Goal: Task Accomplishment & Management: Manage account settings

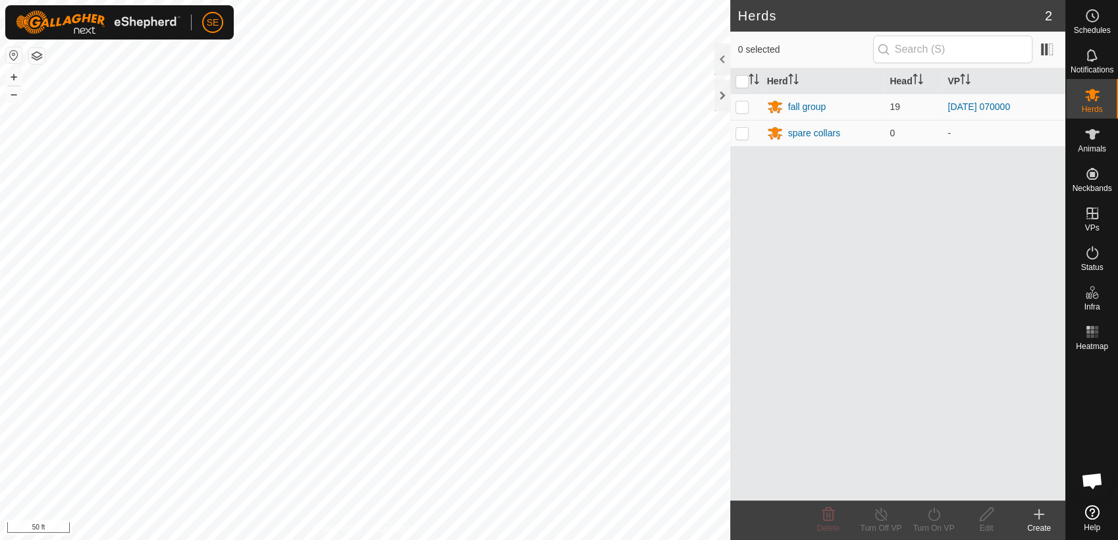
scroll to position [1055, 0]
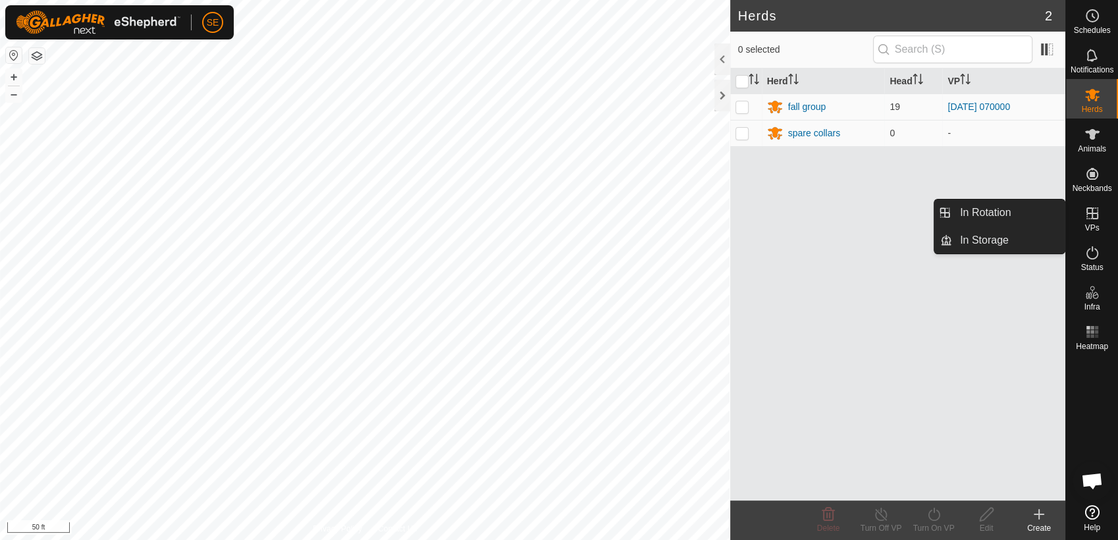
click at [1097, 217] on icon at bounding box center [1092, 213] width 16 height 16
click at [1027, 208] on link "In Rotation" at bounding box center [1008, 212] width 113 height 26
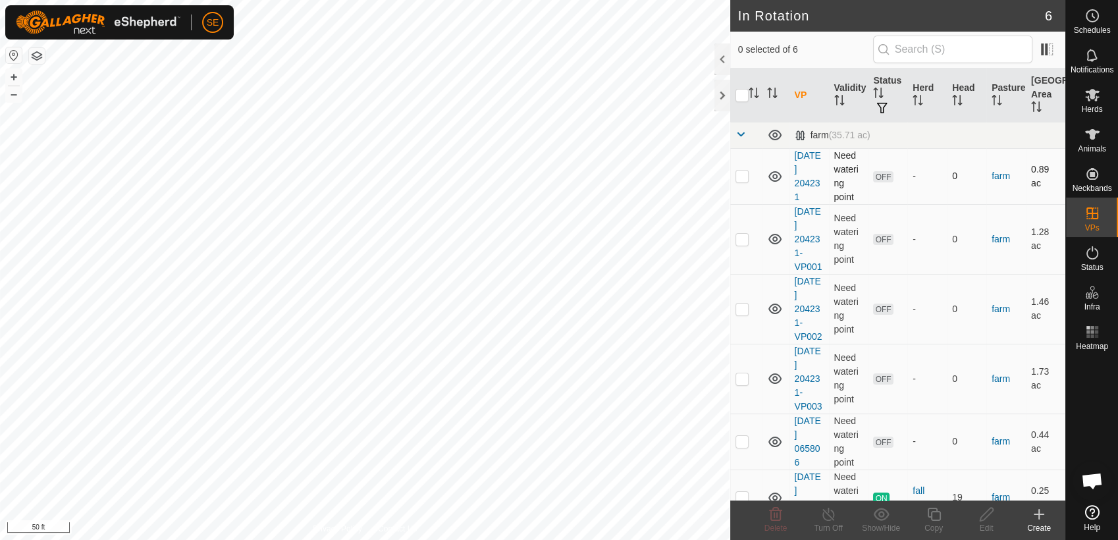
click at [746, 172] on p-checkbox at bounding box center [741, 175] width 13 height 11
checkbox input "true"
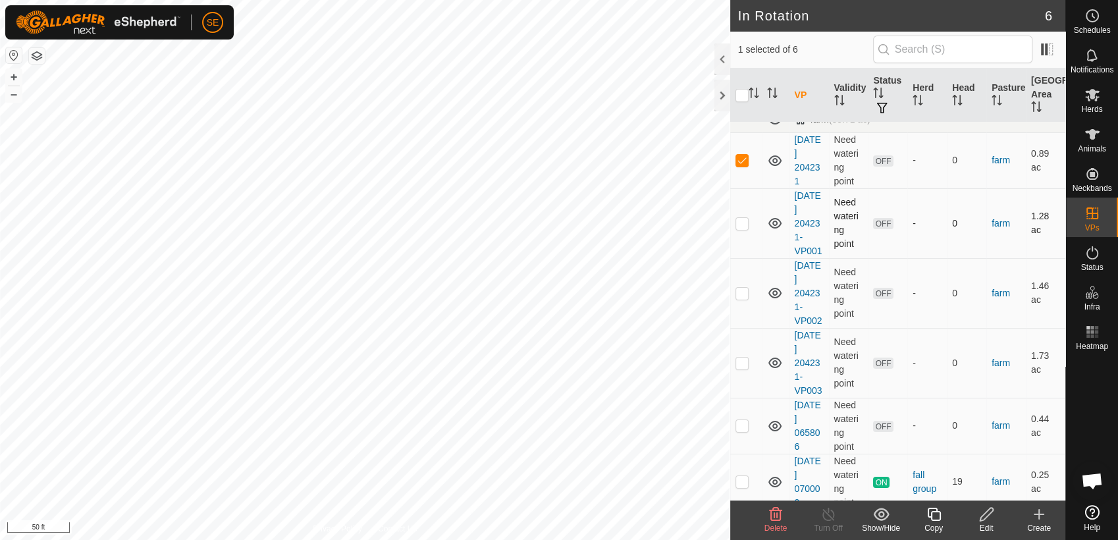
scroll to position [24, 0]
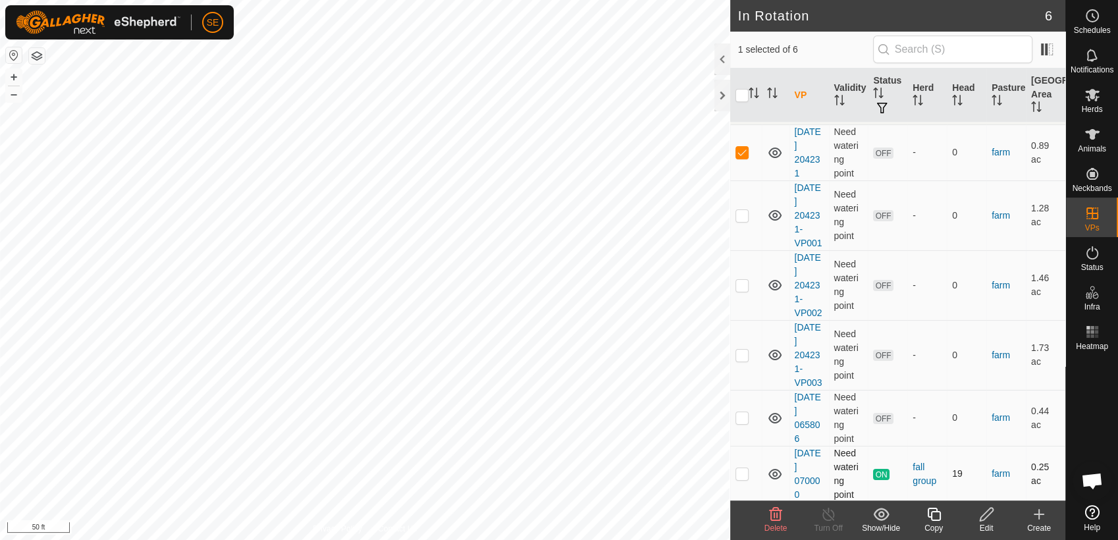
click at [741, 473] on p-checkbox at bounding box center [741, 473] width 13 height 11
checkbox input "true"
click at [743, 149] on p-checkbox at bounding box center [741, 152] width 13 height 11
checkbox input "false"
click at [937, 515] on icon at bounding box center [933, 514] width 16 height 16
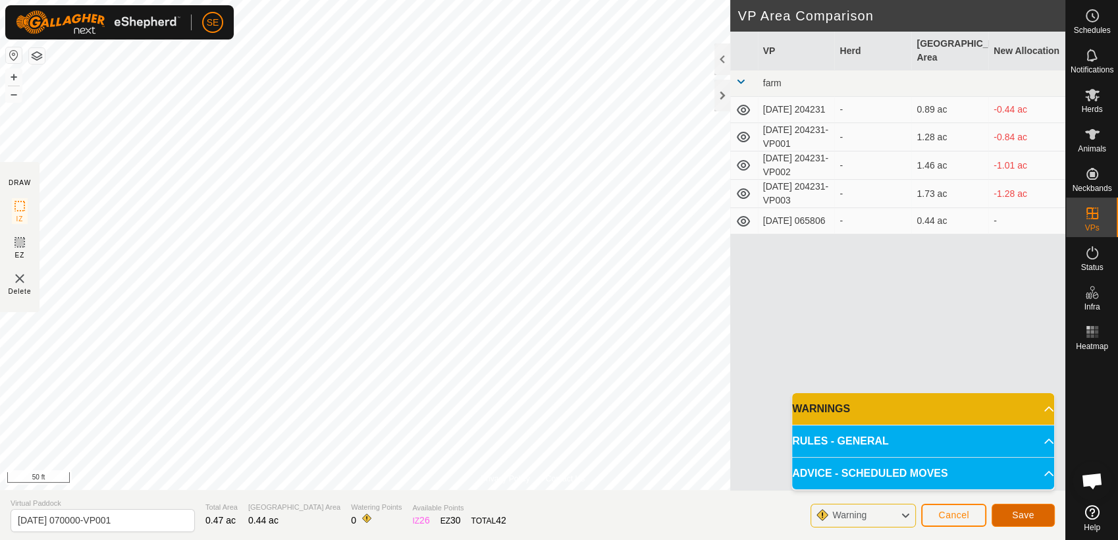
click at [1018, 517] on span "Save" at bounding box center [1023, 514] width 22 height 11
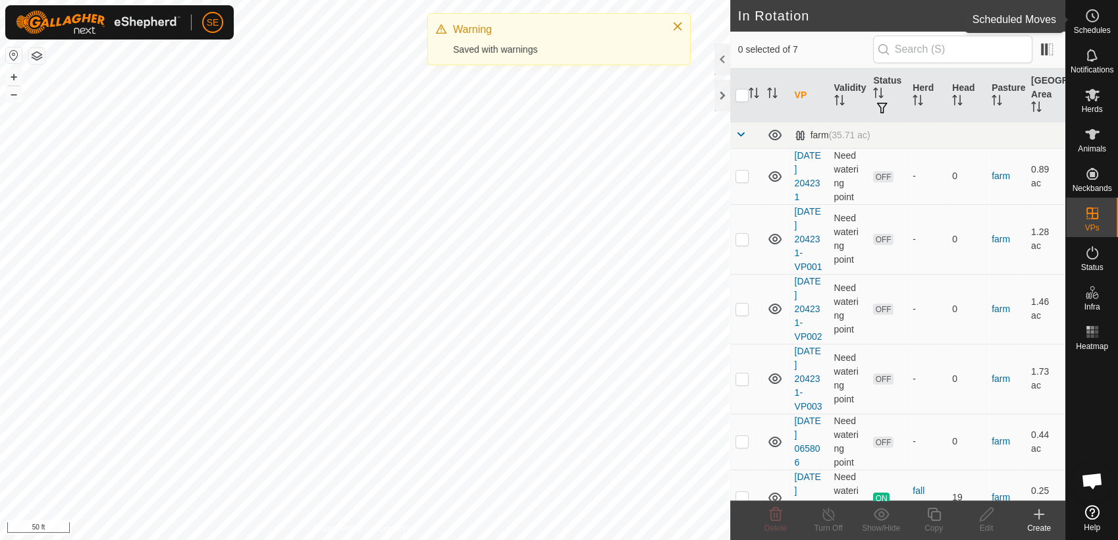
click at [1091, 19] on icon at bounding box center [1092, 16] width 16 height 16
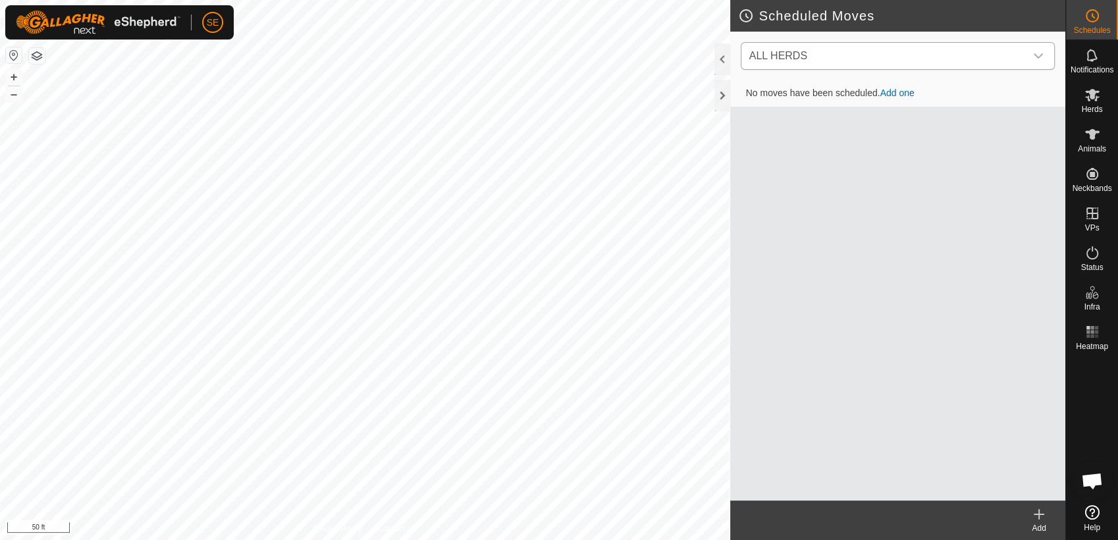
click at [922, 58] on span "ALL HERDS" at bounding box center [884, 56] width 281 height 26
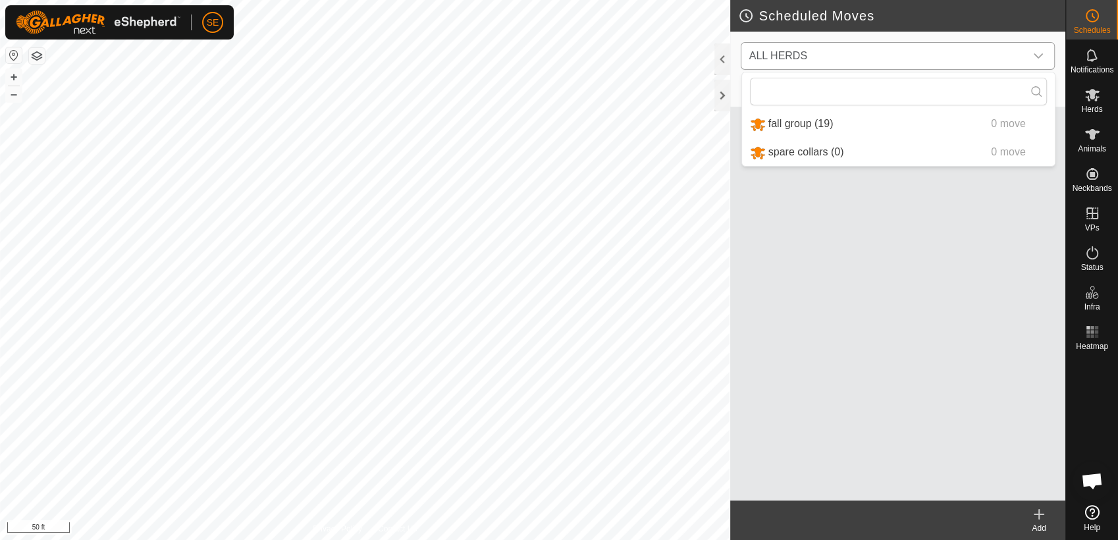
click at [802, 120] on li "fall group (19) 0 move" at bounding box center [898, 124] width 313 height 27
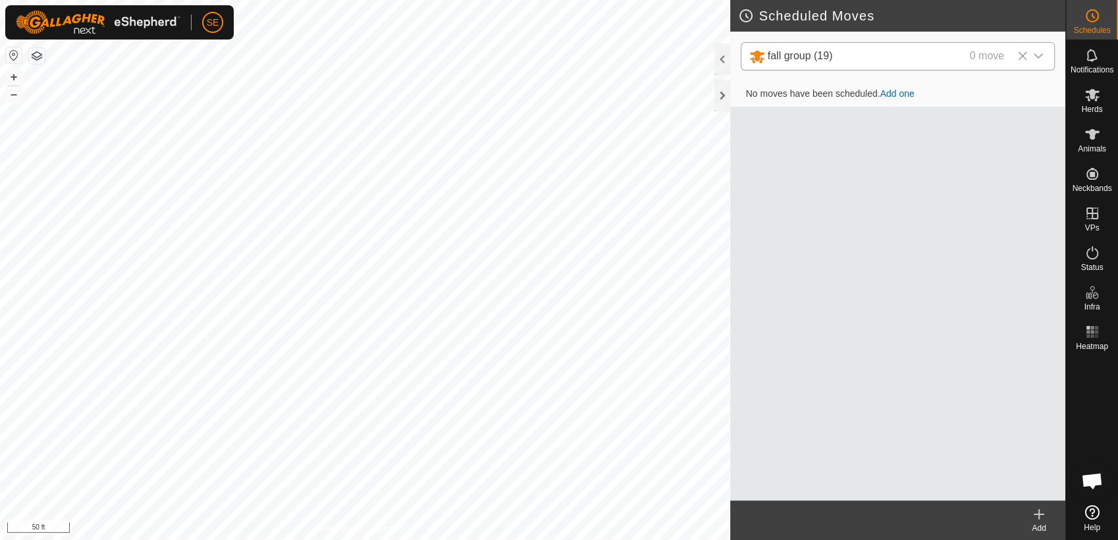
click at [1037, 519] on icon at bounding box center [1039, 514] width 16 height 16
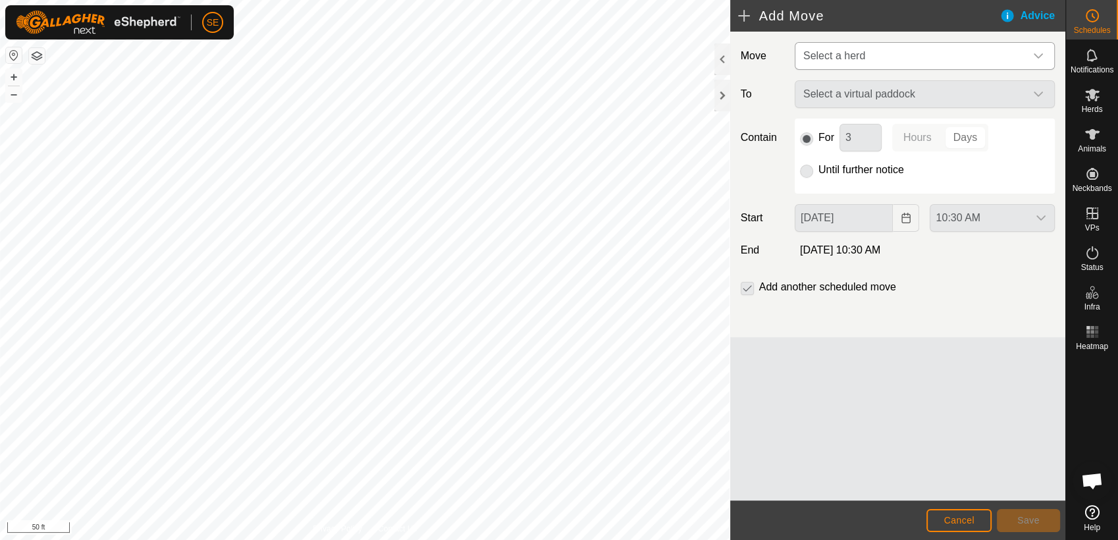
click at [869, 53] on span "Select a herd" at bounding box center [911, 56] width 227 height 26
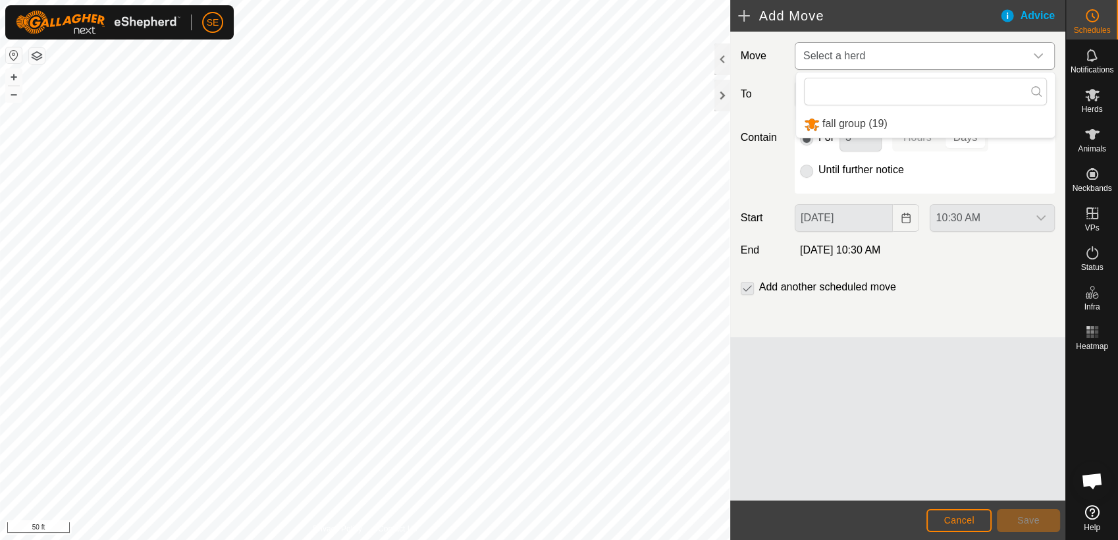
click at [852, 124] on li "fall group (19)" at bounding box center [925, 124] width 259 height 27
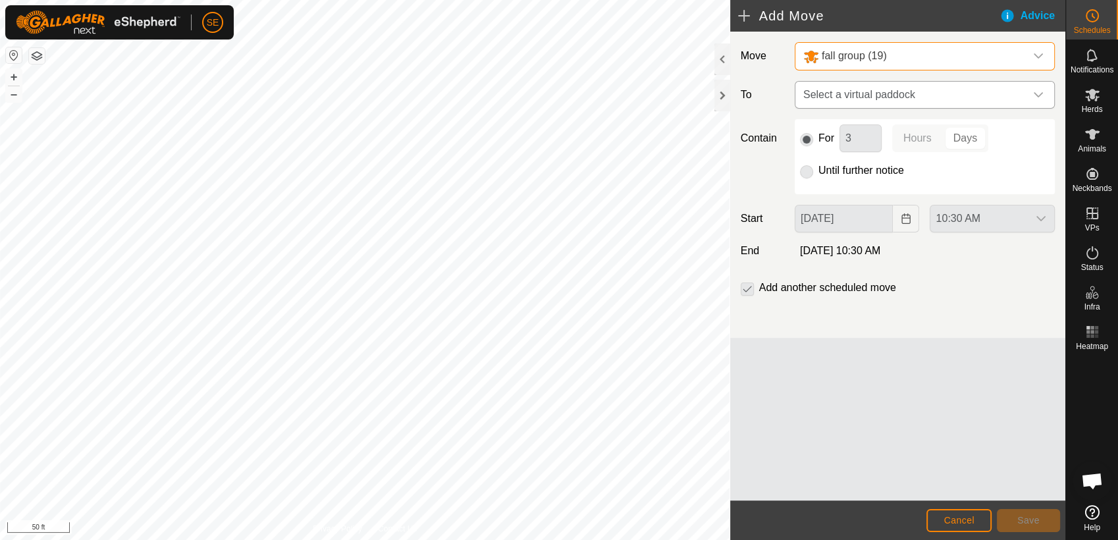
click at [839, 93] on span "Select a virtual paddock" at bounding box center [911, 95] width 227 height 26
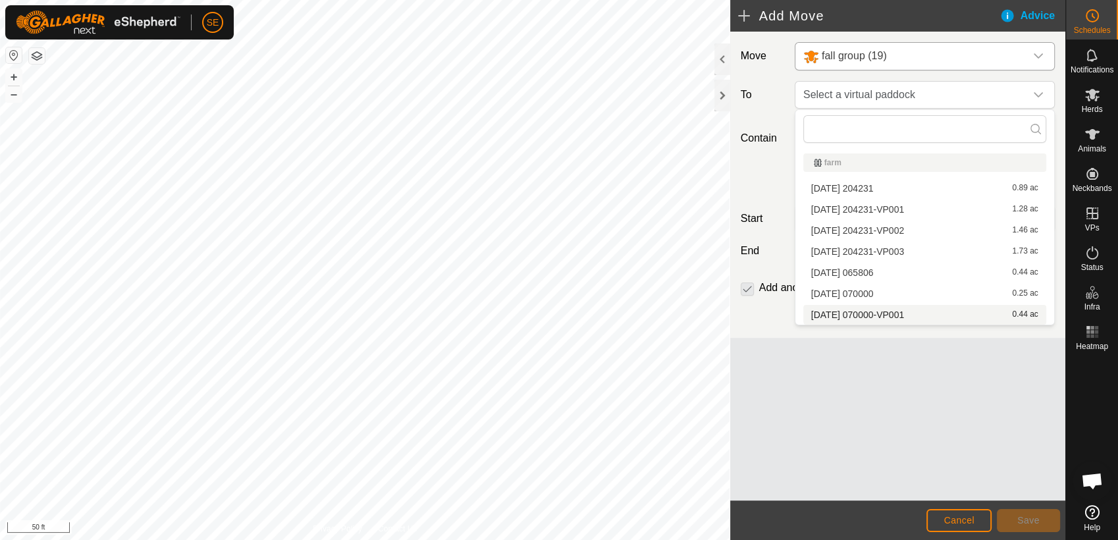
click at [832, 310] on li "2025-10-09 070000-VP001 0.44 ac" at bounding box center [924, 315] width 243 height 20
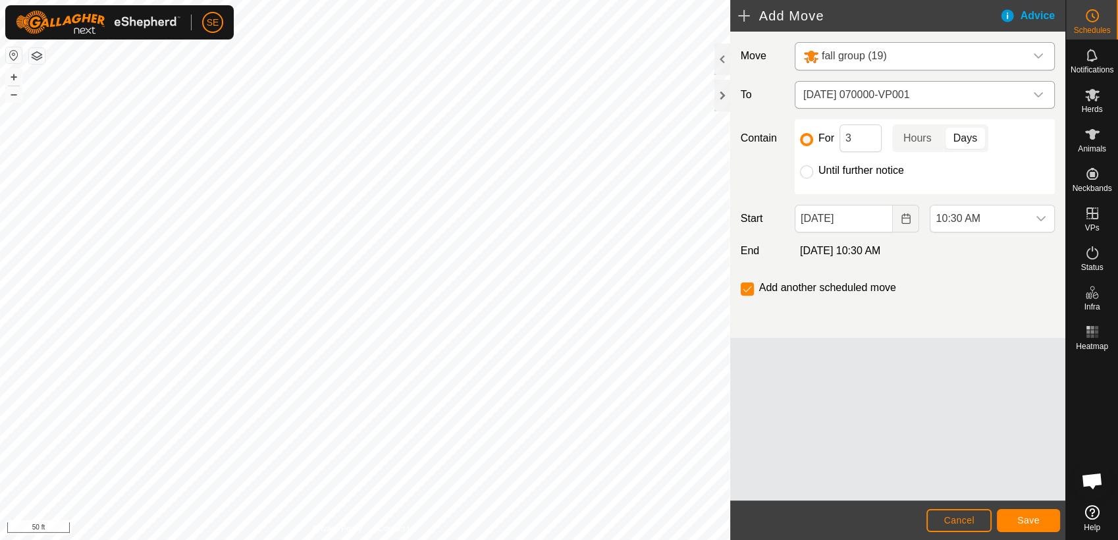
click at [851, 97] on span "[DATE] 070000-VP001" at bounding box center [911, 95] width 227 height 26
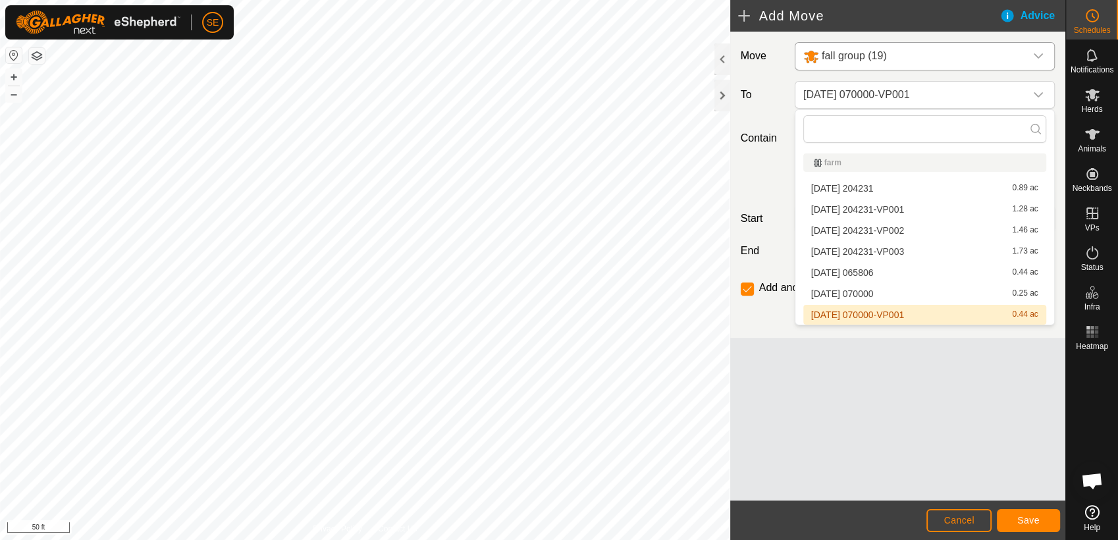
click at [856, 312] on li "2025-10-09 070000-VP001 0.44 ac" at bounding box center [924, 315] width 243 height 20
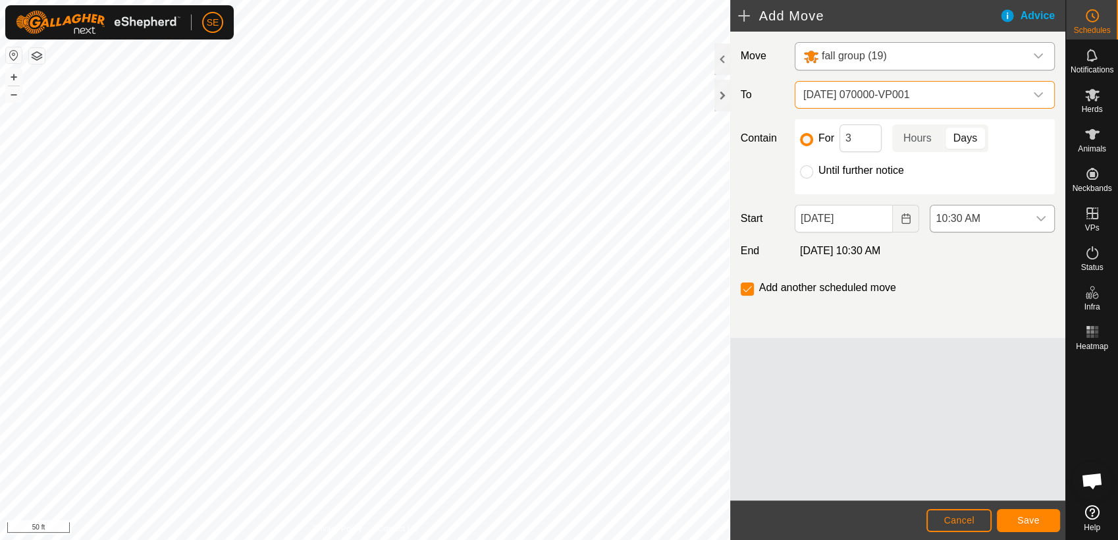
click at [1049, 219] on div "dropdown trigger" at bounding box center [1041, 218] width 26 height 26
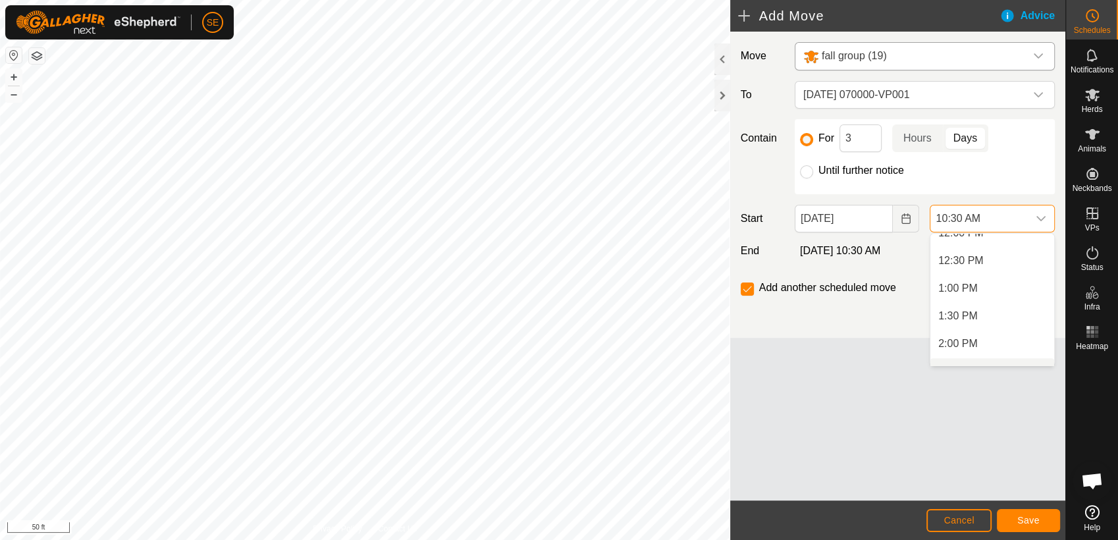
scroll to position [696, 0]
click at [972, 296] on li "1:30 PM" at bounding box center [992, 297] width 124 height 26
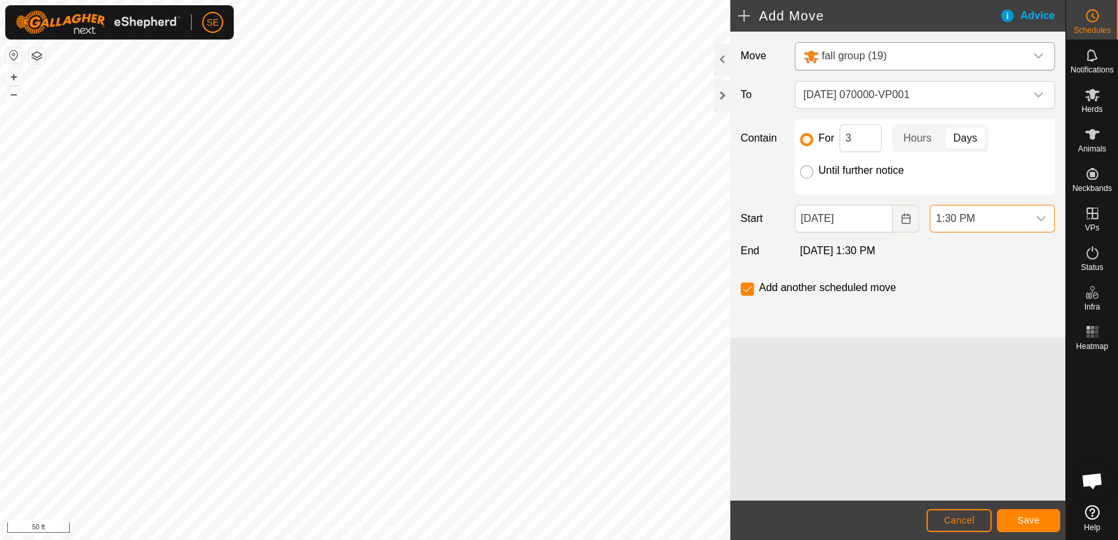
click at [811, 173] on input "Until further notice" at bounding box center [806, 171] width 13 height 13
radio input "true"
checkbox input "false"
click at [1023, 517] on span "Save" at bounding box center [1028, 520] width 22 height 11
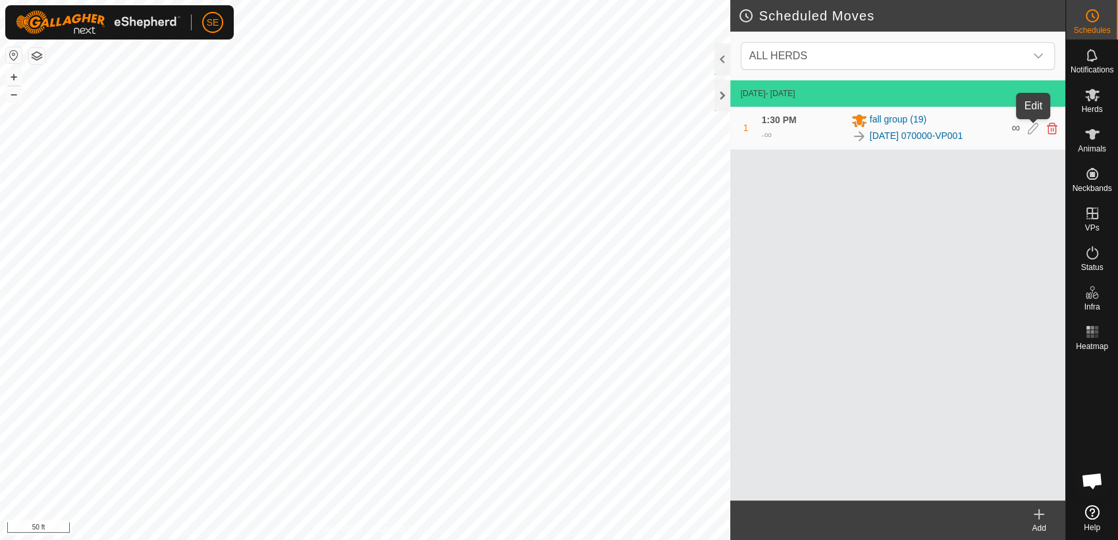
click at [1035, 126] on icon at bounding box center [1033, 128] width 11 height 12
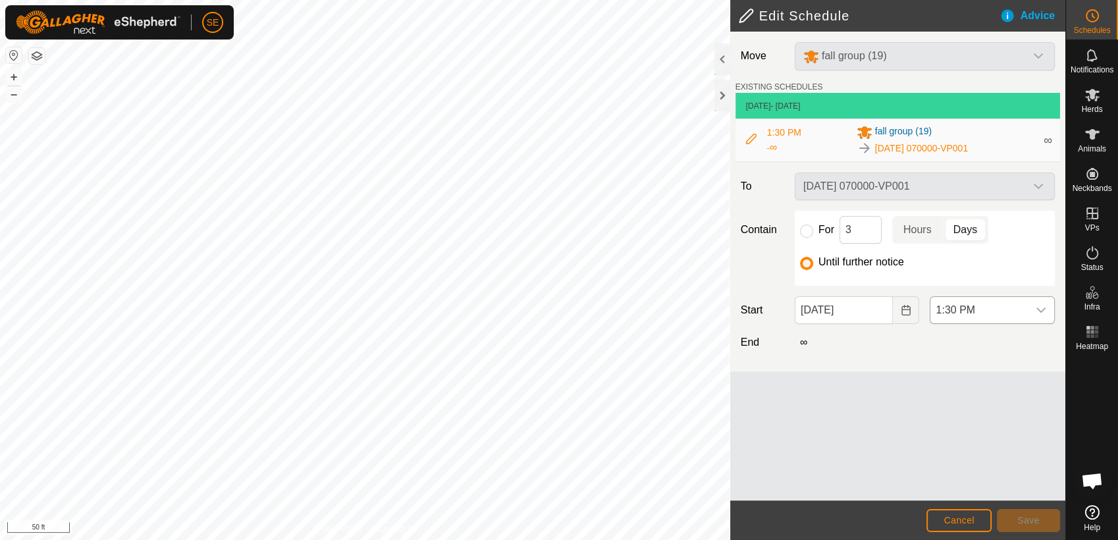
click at [1041, 308] on icon "dropdown trigger" at bounding box center [1040, 310] width 11 height 11
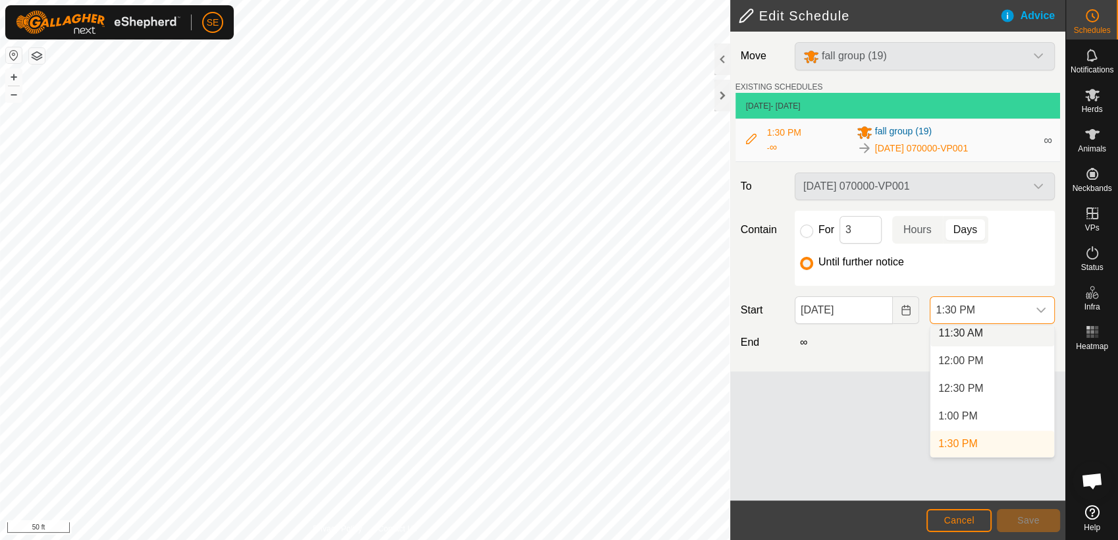
scroll to position [636, 0]
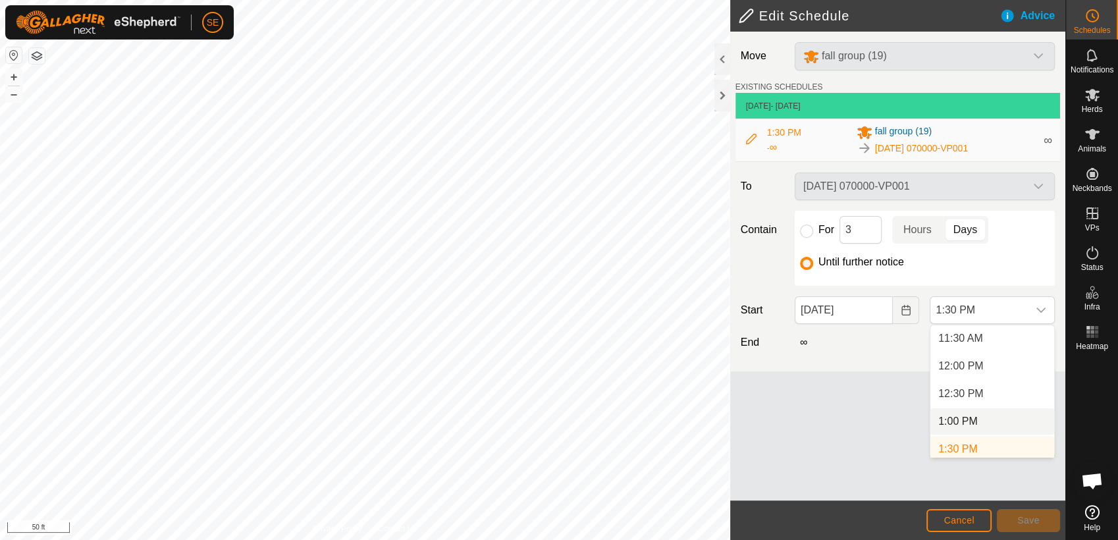
click at [975, 420] on li "1:00 PM" at bounding box center [992, 421] width 124 height 26
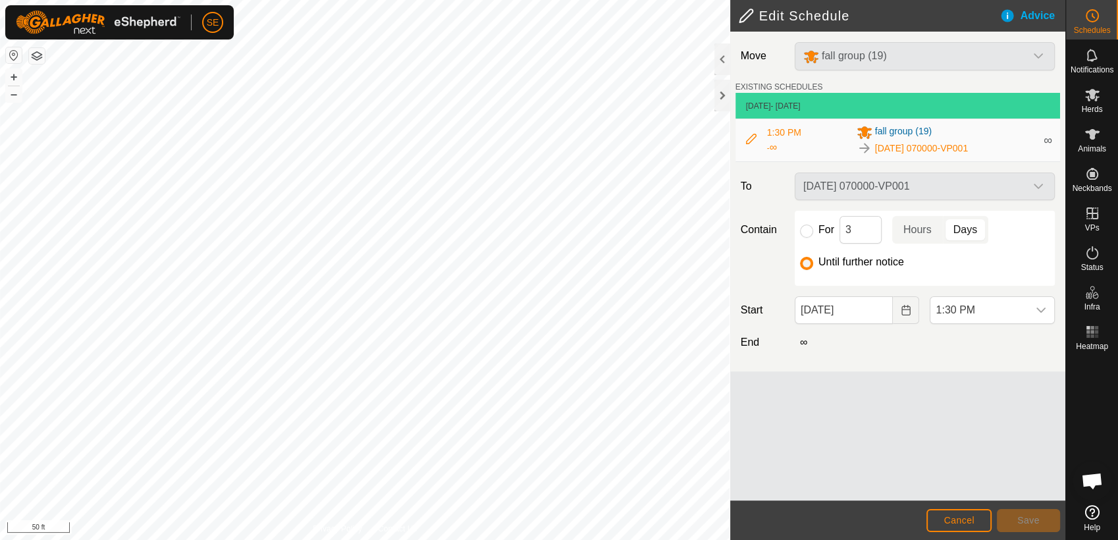
scroll to position [641, 0]
click at [1016, 519] on button "Save" at bounding box center [1028, 520] width 63 height 23
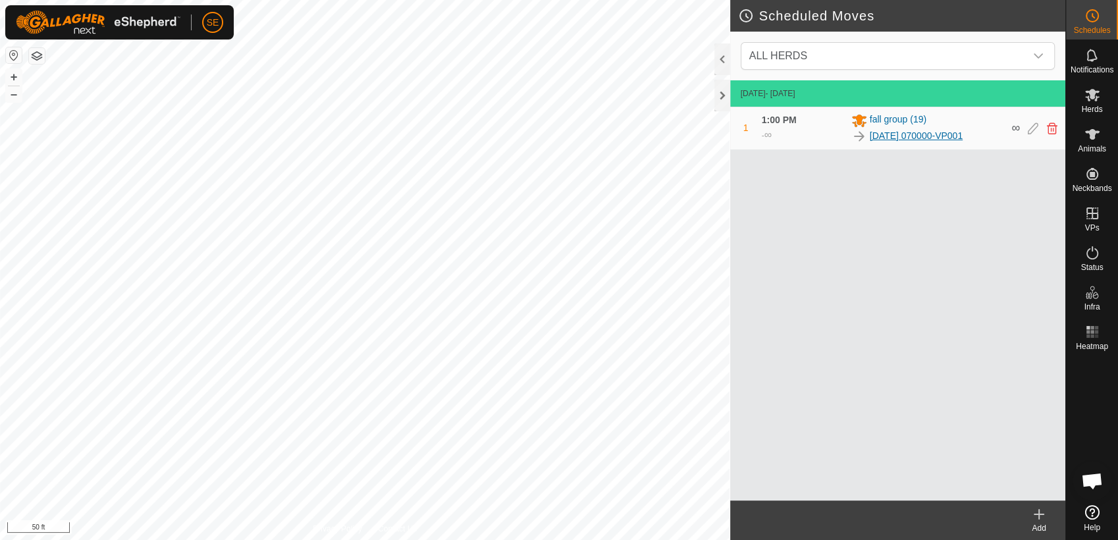
click at [908, 132] on link "[DATE] 070000-VP001" at bounding box center [916, 136] width 93 height 14
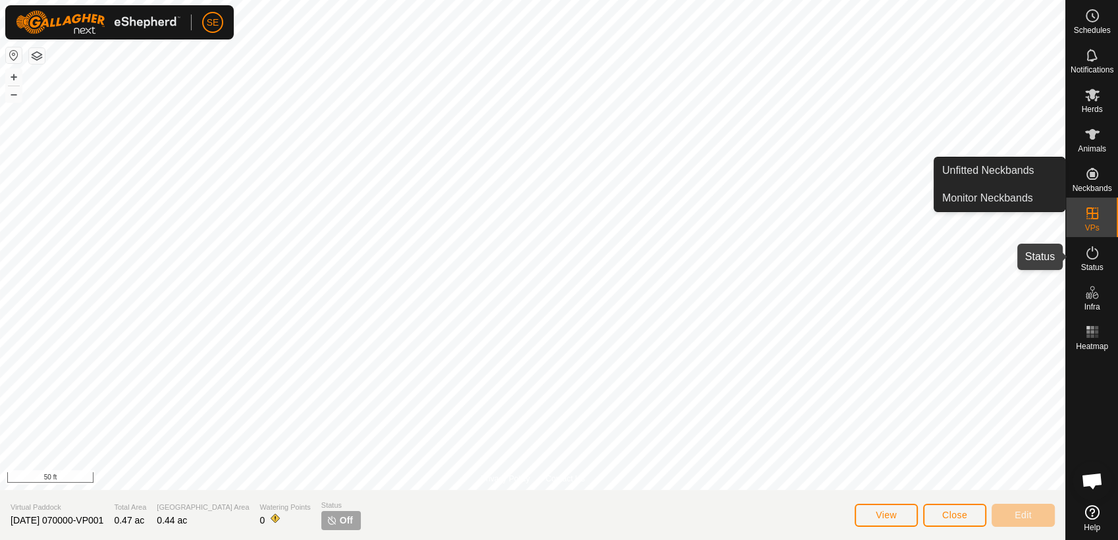
click at [1097, 261] on es-activation-svg-icon at bounding box center [1092, 252] width 24 height 21
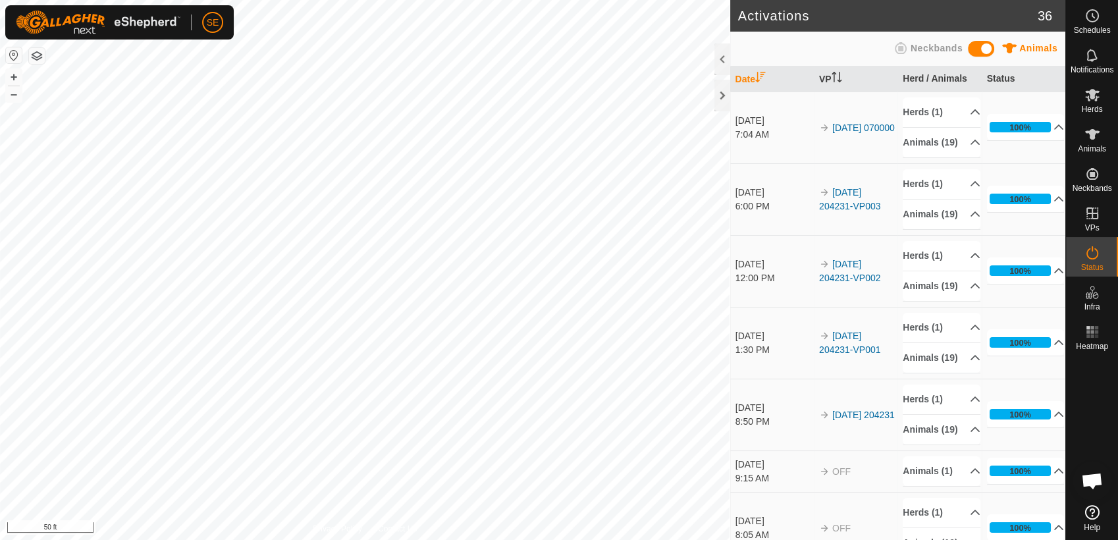
scroll to position [1055, 0]
click at [1095, 26] on span "Schedules" at bounding box center [1091, 30] width 37 height 8
